Goal: Task Accomplishment & Management: Manage account settings

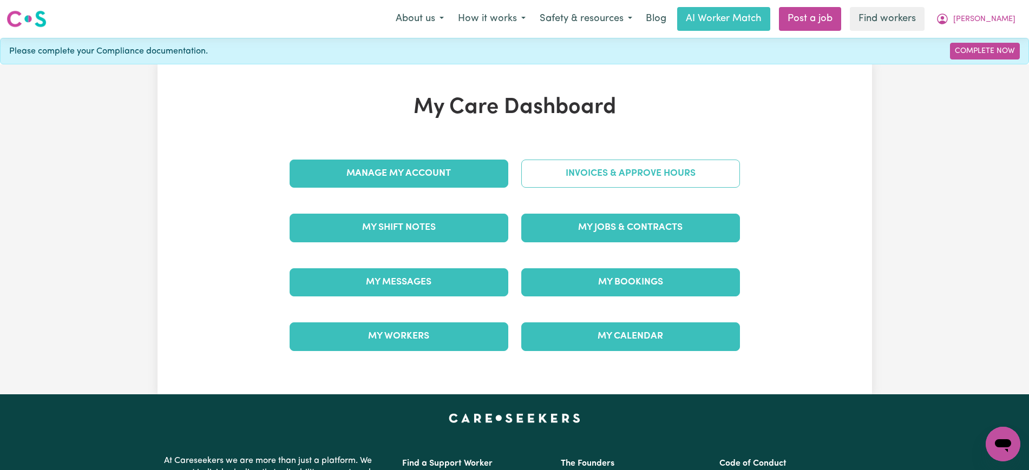
click at [542, 167] on link "Invoices & Approve Hours" at bounding box center [630, 174] width 219 height 28
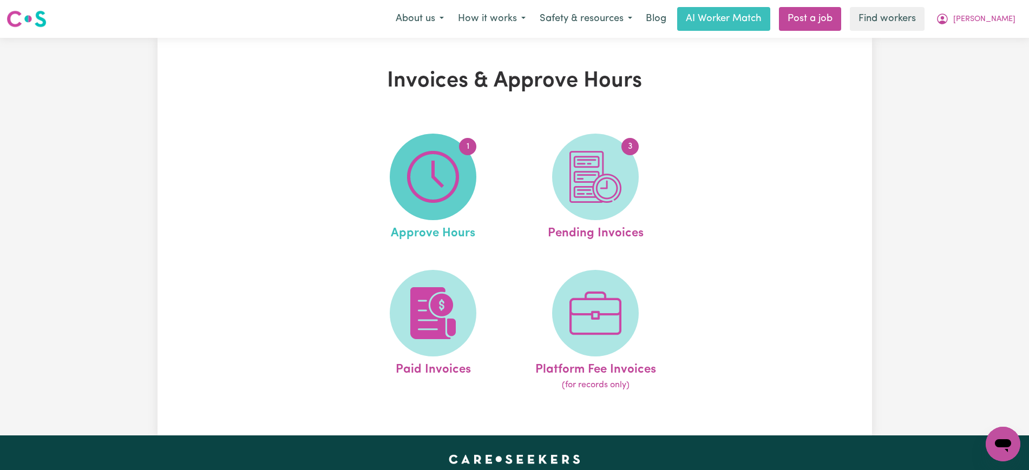
click at [464, 169] on span "1" at bounding box center [433, 177] width 87 height 87
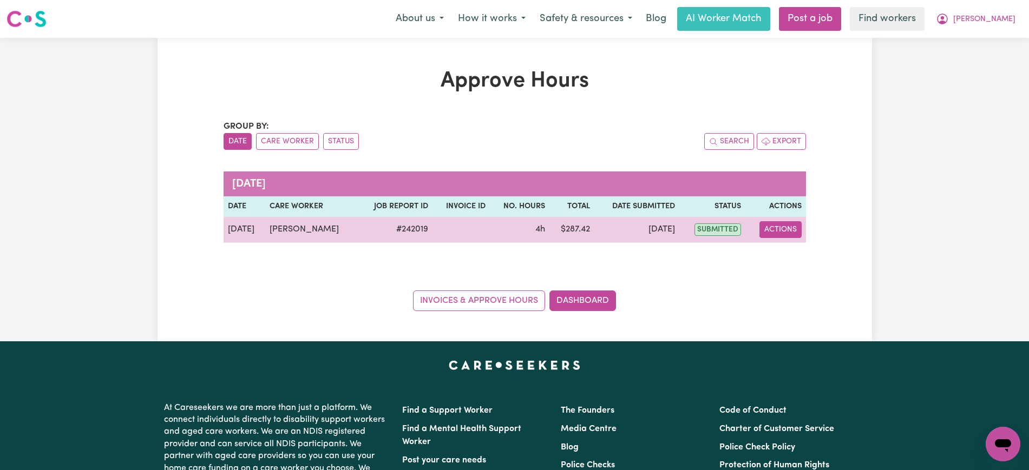
click at [777, 225] on button "Actions" at bounding box center [781, 229] width 42 height 17
drag, startPoint x: 781, startPoint y: 232, endPoint x: 793, endPoint y: 257, distance: 27.4
click at [793, 257] on link "View Job Report" at bounding box center [807, 255] width 93 height 22
select select "pm"
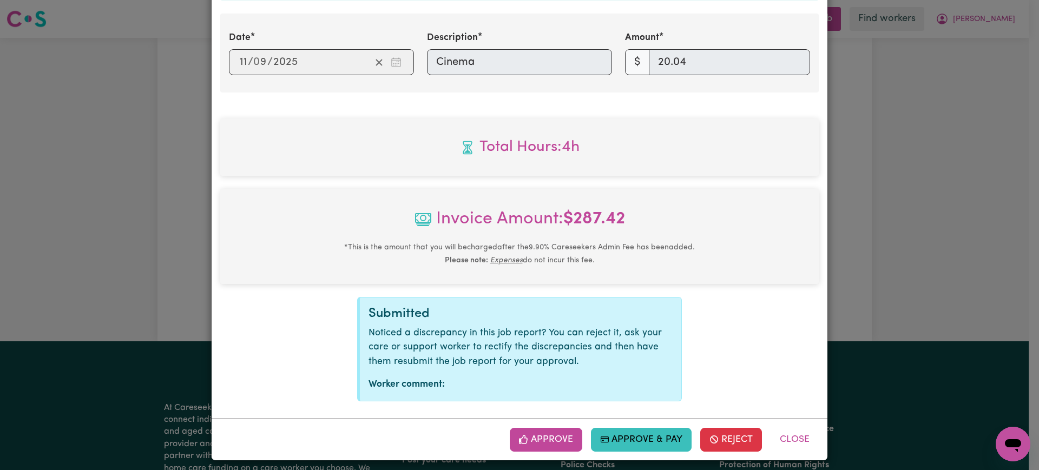
scroll to position [630, 0]
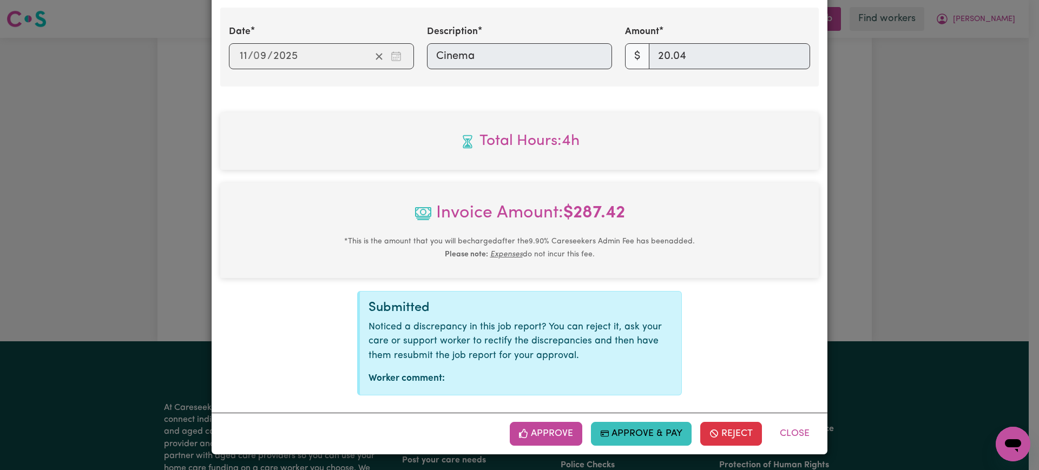
drag, startPoint x: 548, startPoint y: 433, endPoint x: 500, endPoint y: 322, distance: 121.5
click at [547, 433] on button "Approve" at bounding box center [546, 434] width 73 height 24
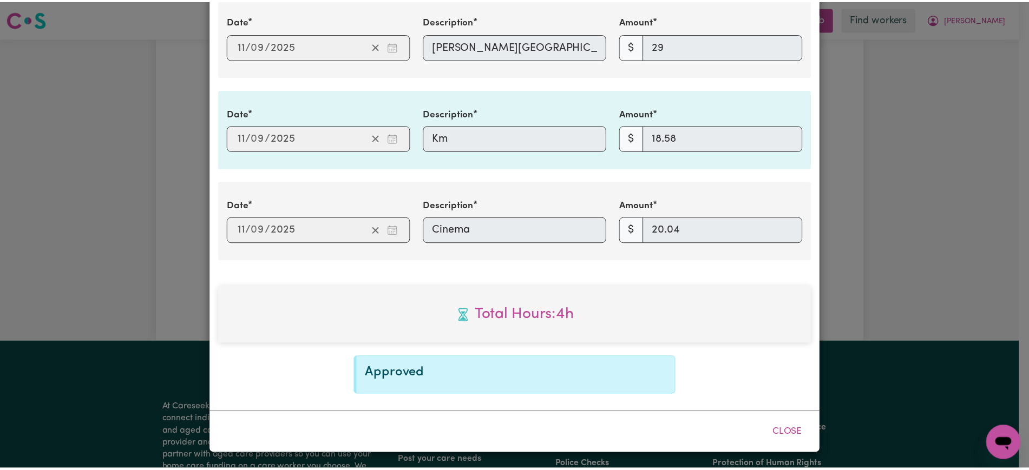
scroll to position [455, 0]
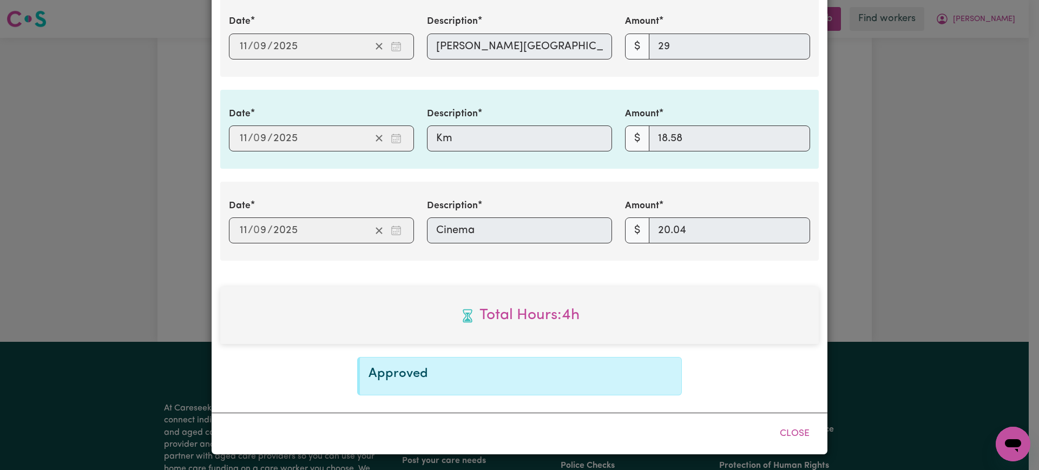
click at [991, 107] on div "Job Report # 242019 - [PERSON_NAME] Summary Job report # 242019 Client name: [P…" at bounding box center [519, 235] width 1039 height 470
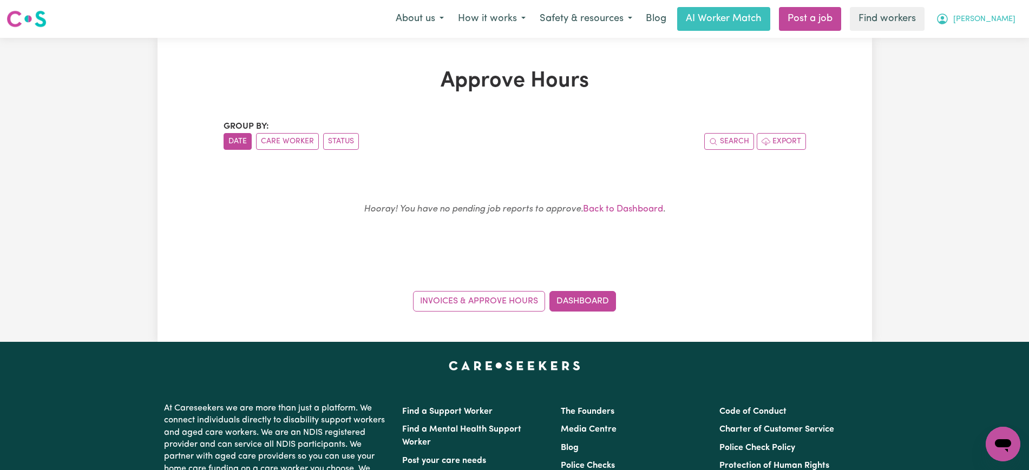
click at [948, 22] on icon "My Account" at bounding box center [942, 19] width 11 height 11
click at [985, 61] on link "Logout" at bounding box center [980, 62] width 86 height 21
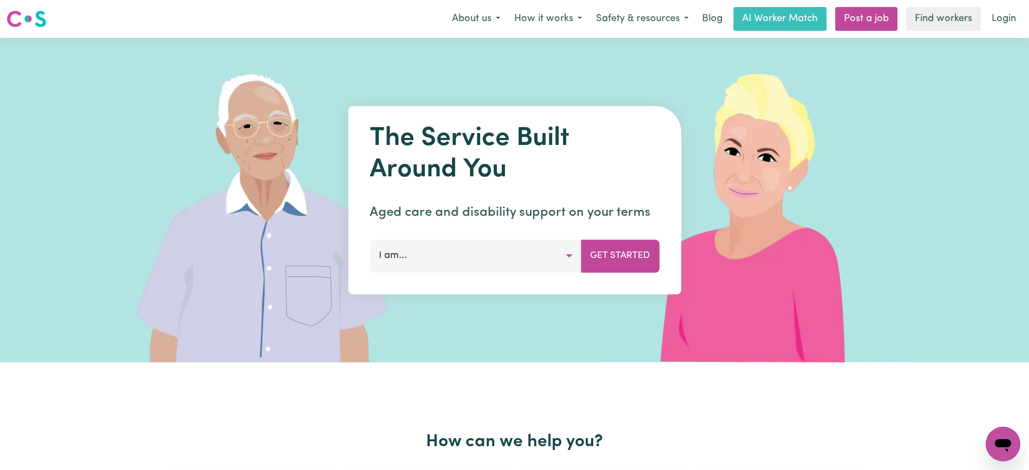
click at [1008, 14] on link "Login" at bounding box center [1003, 19] width 37 height 24
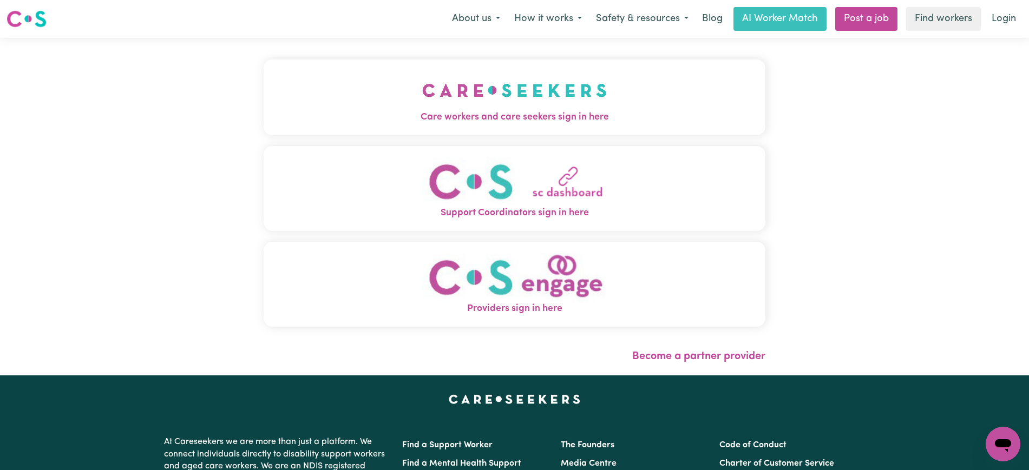
click at [357, 73] on button "Care workers and care seekers sign in here" at bounding box center [515, 98] width 502 height 76
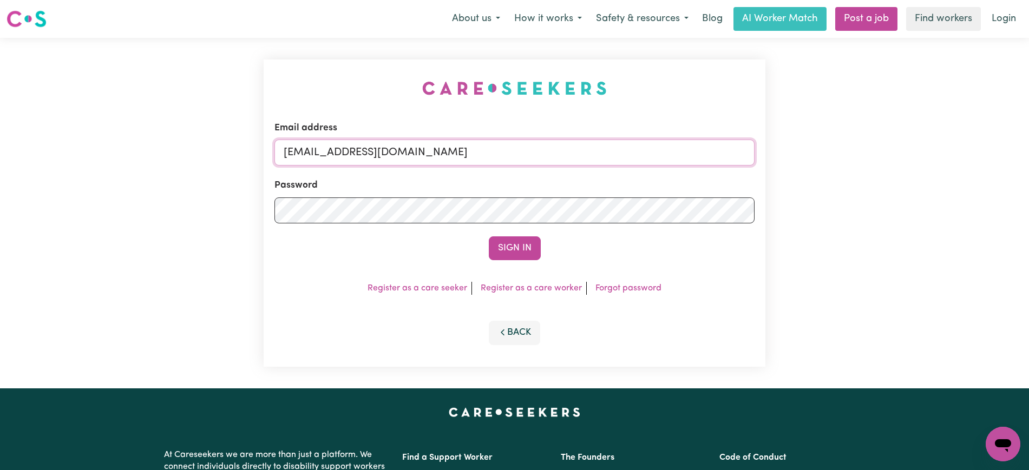
drag, startPoint x: 349, startPoint y: 149, endPoint x: 699, endPoint y: 149, distance: 350.8
click at [699, 149] on input "[EMAIL_ADDRESS][DOMAIN_NAME]" at bounding box center [514, 153] width 480 height 26
paste input "RebeccaDaltonHCK"
type input "[EMAIL_ADDRESS][DOMAIN_NAME]"
drag, startPoint x: 608, startPoint y: 62, endPoint x: 565, endPoint y: 171, distance: 117.4
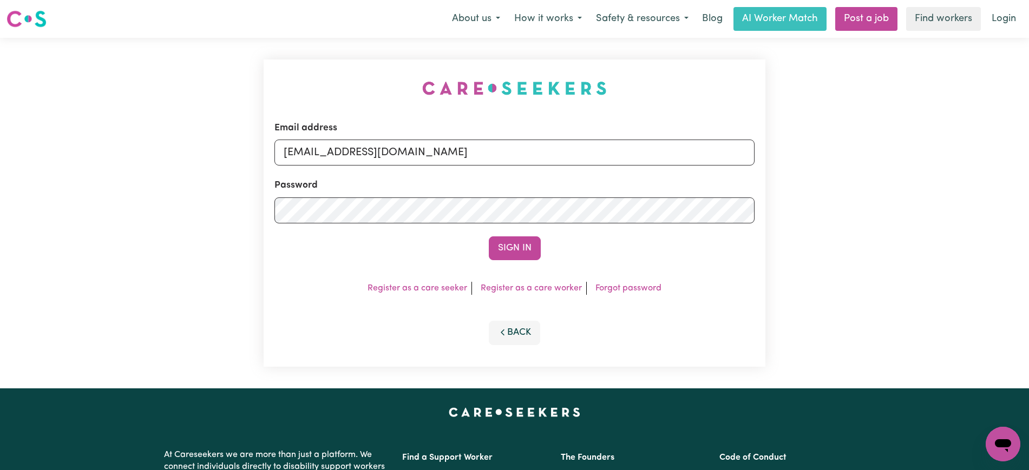
click at [609, 61] on div "Email address [EMAIL_ADDRESS][DOMAIN_NAME] Password Sign In Register as a care …" at bounding box center [515, 214] width 502 height 308
click at [519, 247] on button "Sign In" at bounding box center [515, 249] width 52 height 24
